Goal: Check status: Check status

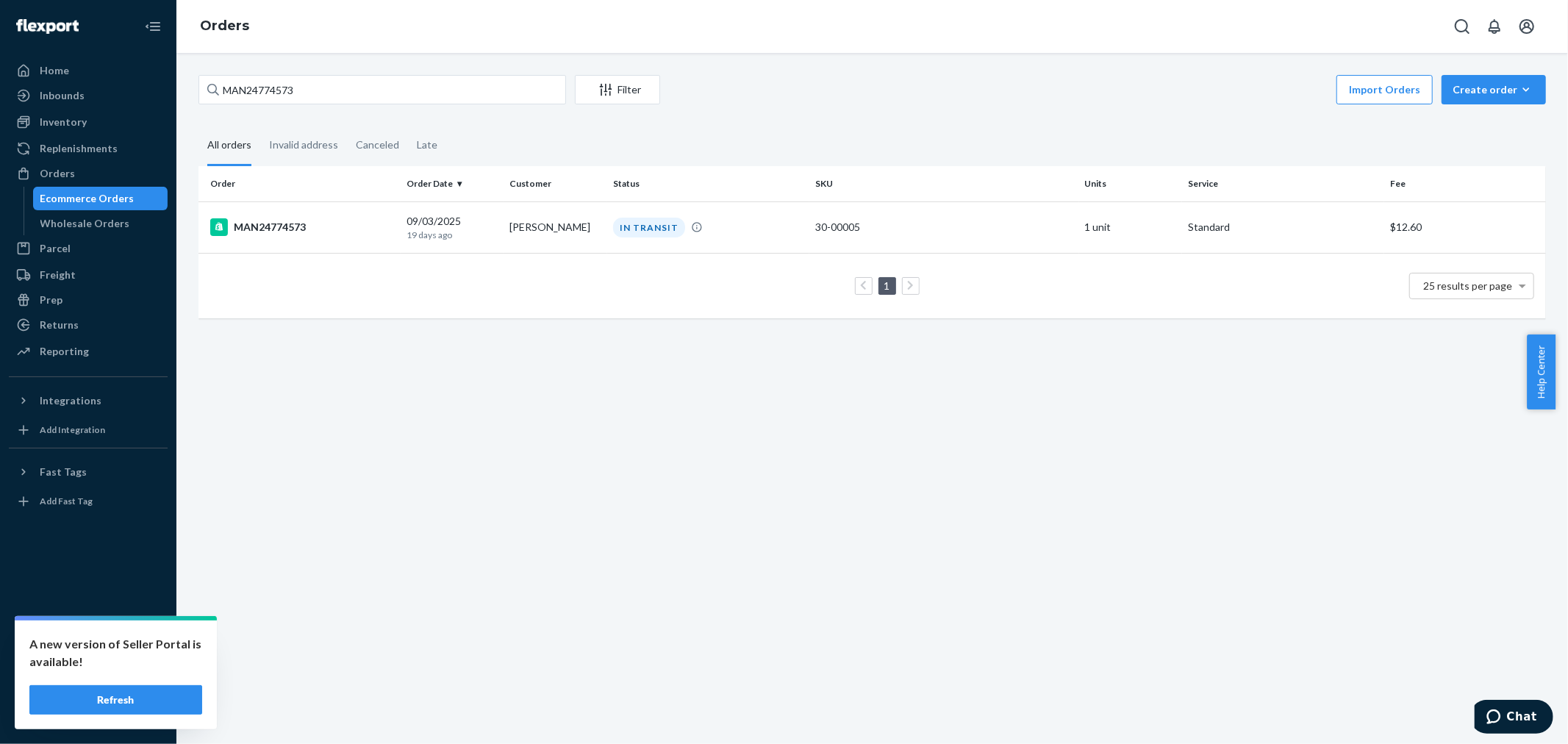
click at [211, 142] on div "All orders" at bounding box center [229, 146] width 44 height 40
click at [199, 126] on input "All orders" at bounding box center [199, 126] width 0 height 0
click at [287, 83] on input "MAN24774573" at bounding box center [382, 90] width 368 height 30
click at [287, 83] on input "MAN24774573" at bounding box center [382, 90] width 368 height 30
paste input "864109"
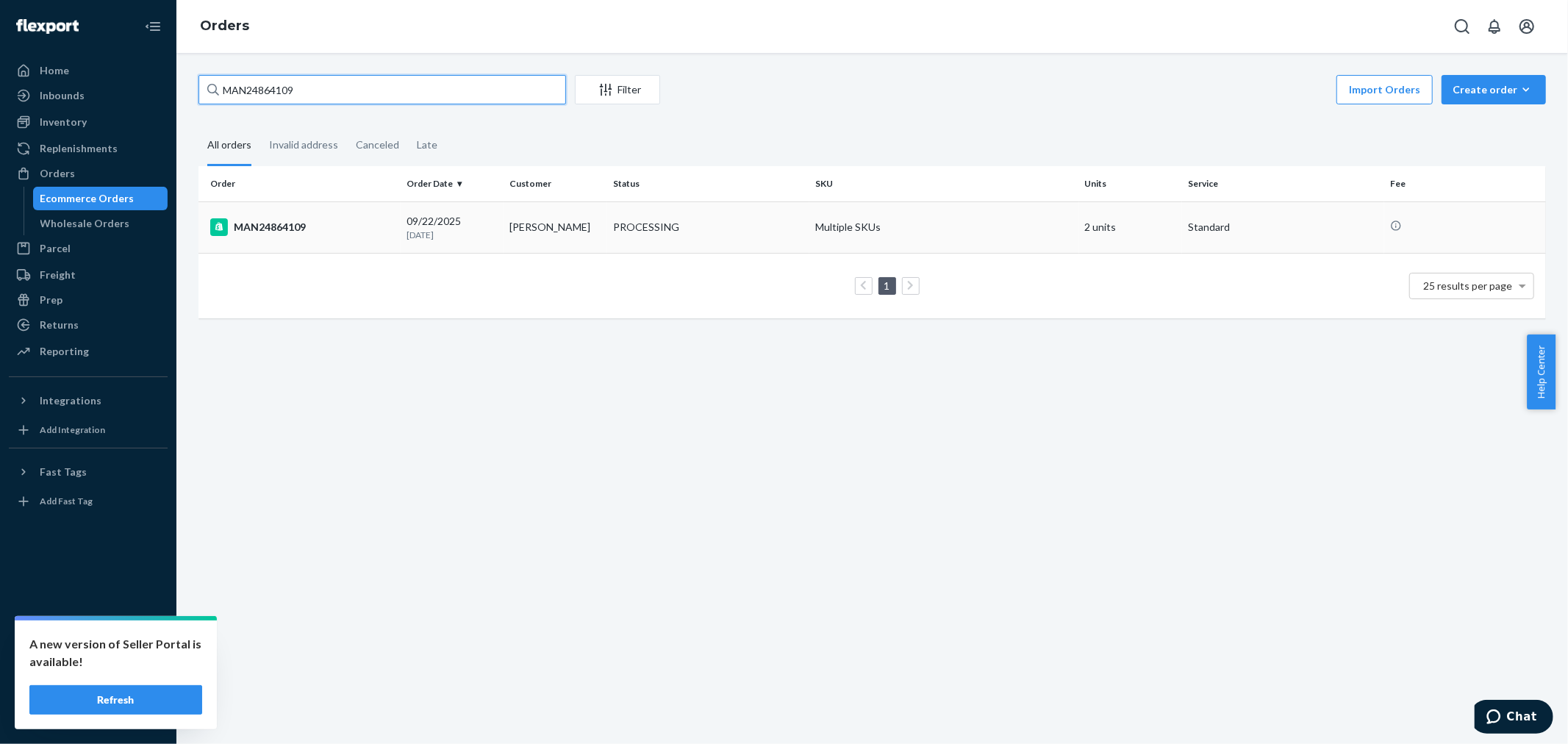
type input "MAN24864109"
click at [271, 219] on div "MAN24864109" at bounding box center [303, 227] width 184 height 18
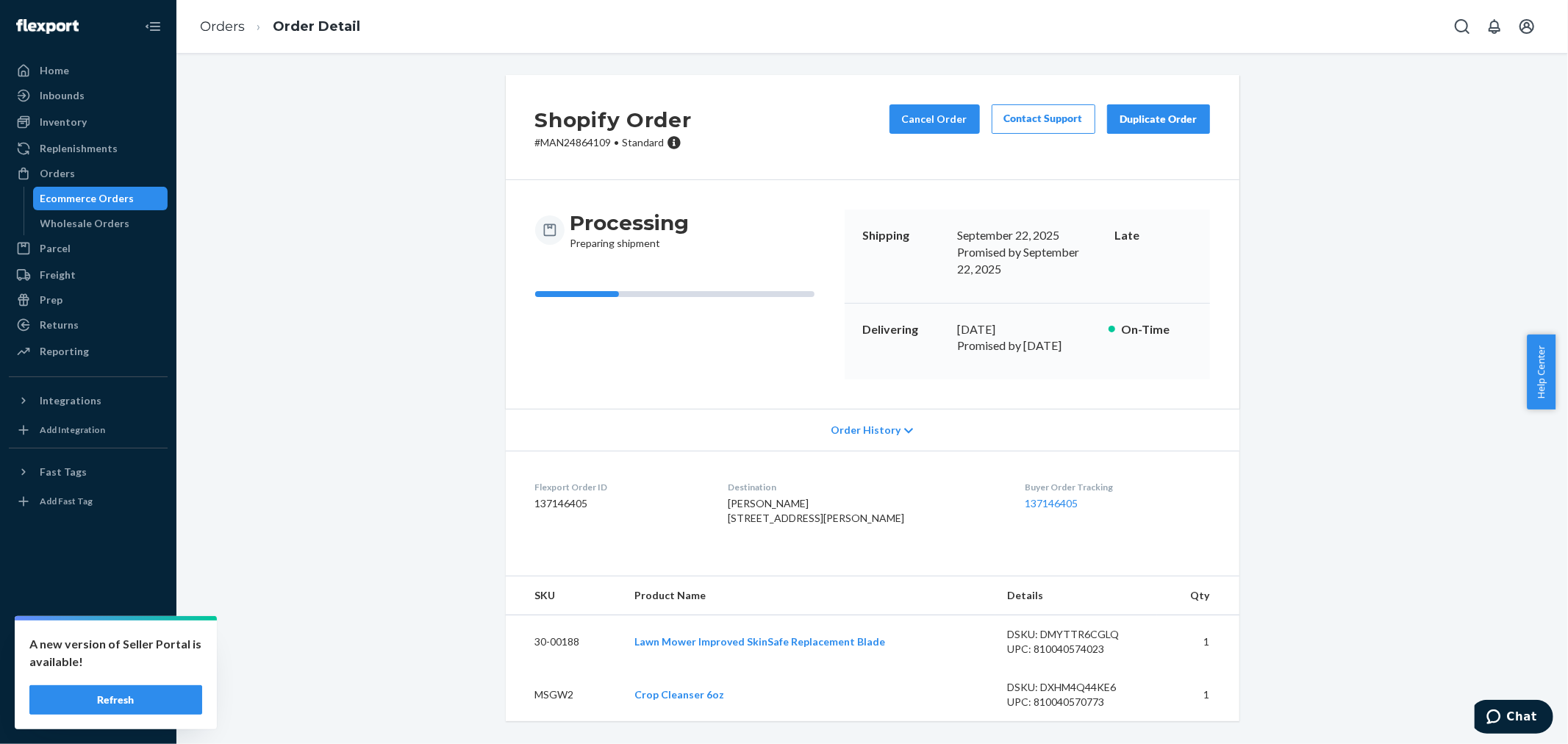
click at [854, 423] on span "Order History" at bounding box center [865, 430] width 70 height 14
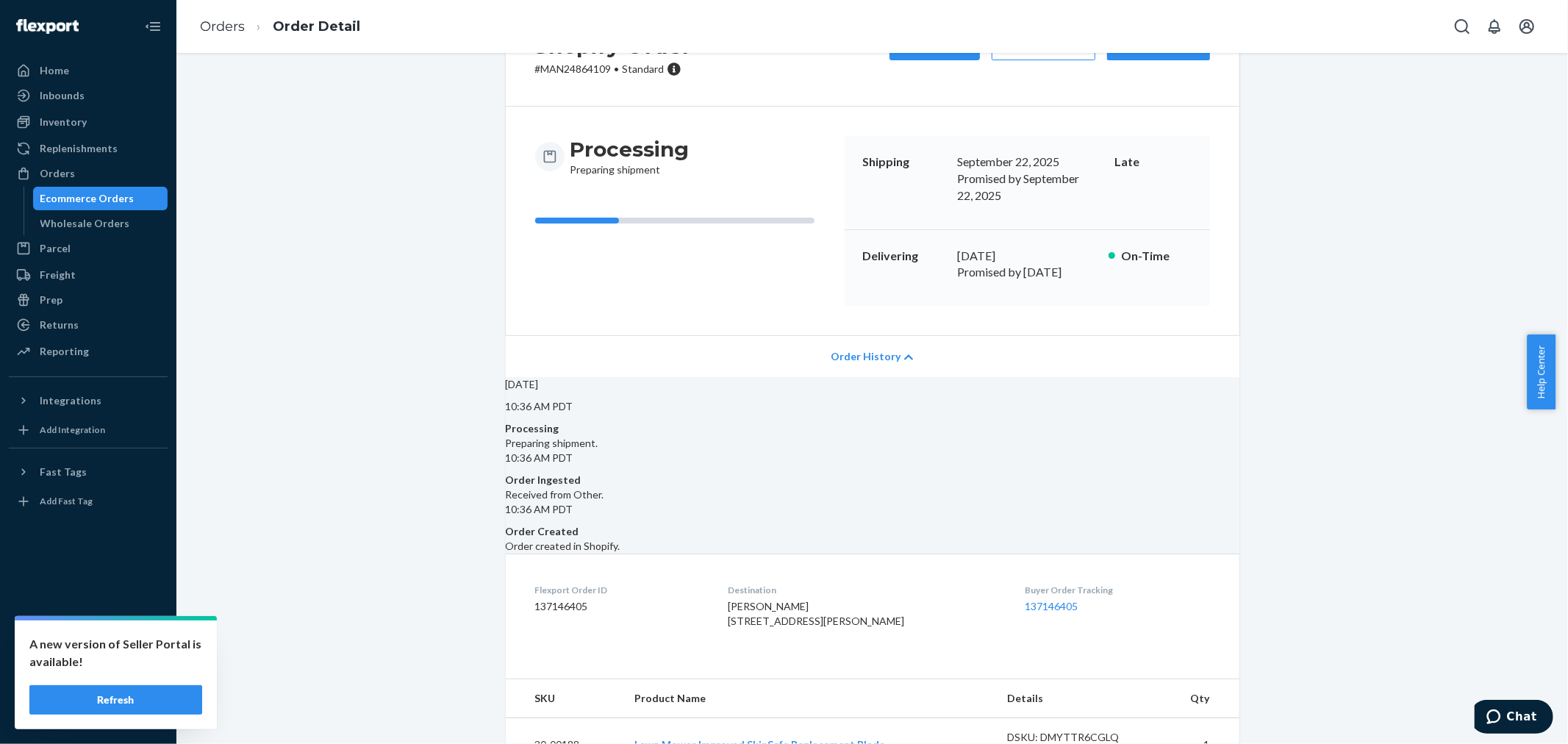
scroll to position [163, 0]
